Goal: Submit feedback/report problem

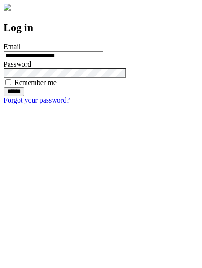
type input "**********"
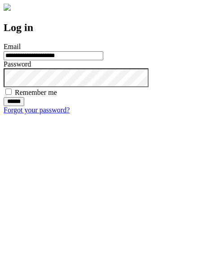
click at [24, 106] on input "******" at bounding box center [14, 101] width 21 height 9
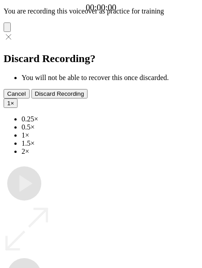
type input "**********"
